Goal: Transaction & Acquisition: Obtain resource

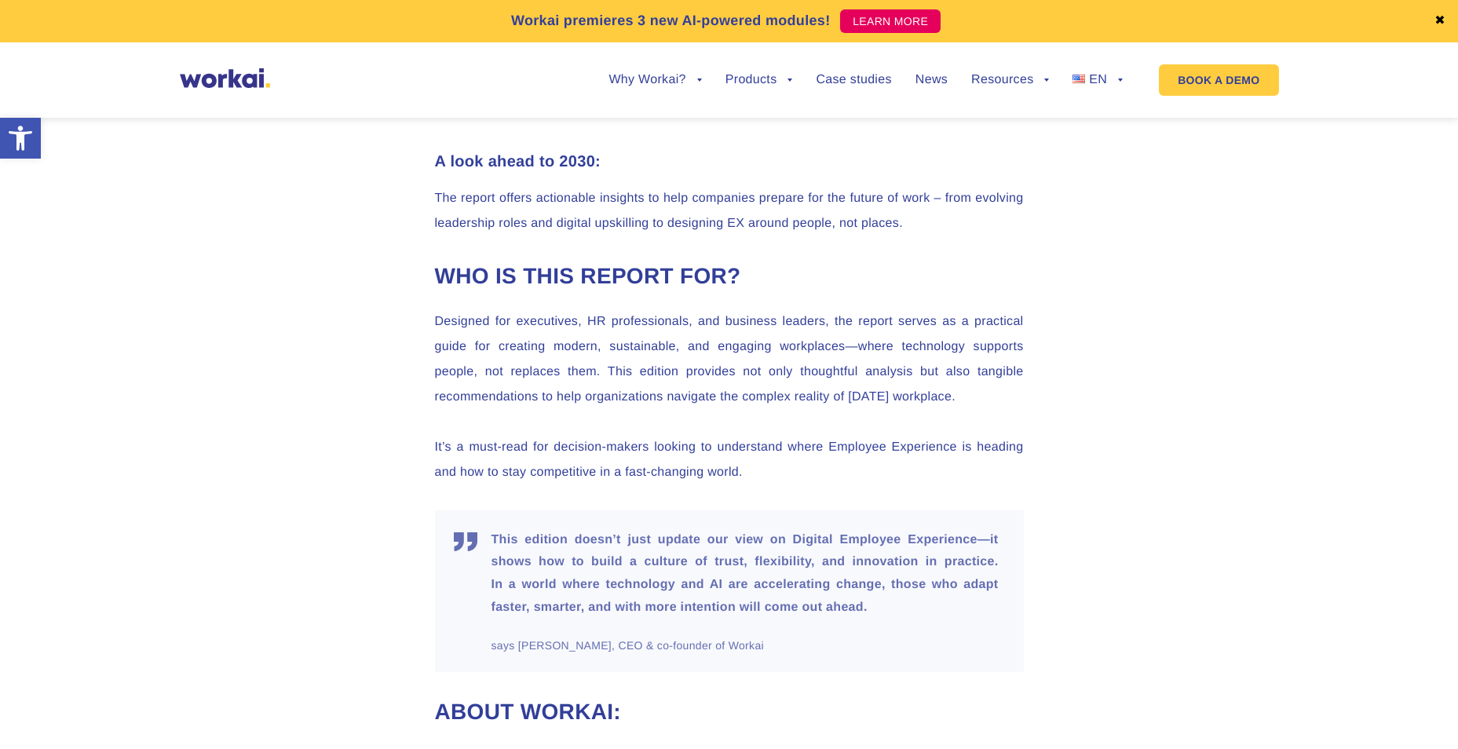
scroll to position [1452, 0]
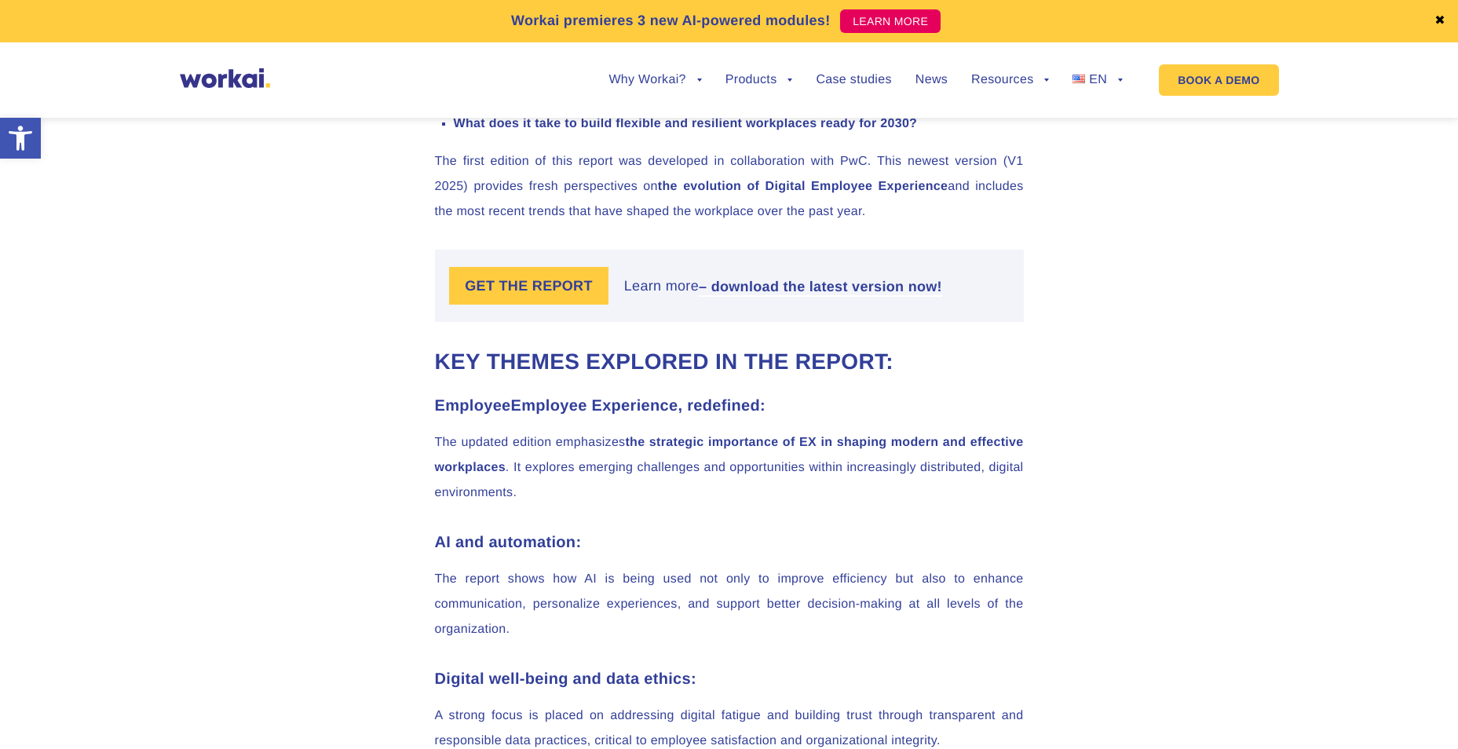
scroll to position [1178, 0]
click at [560, 283] on label "GET THE REPORT" at bounding box center [528, 285] width 159 height 38
